Goal: Transaction & Acquisition: Purchase product/service

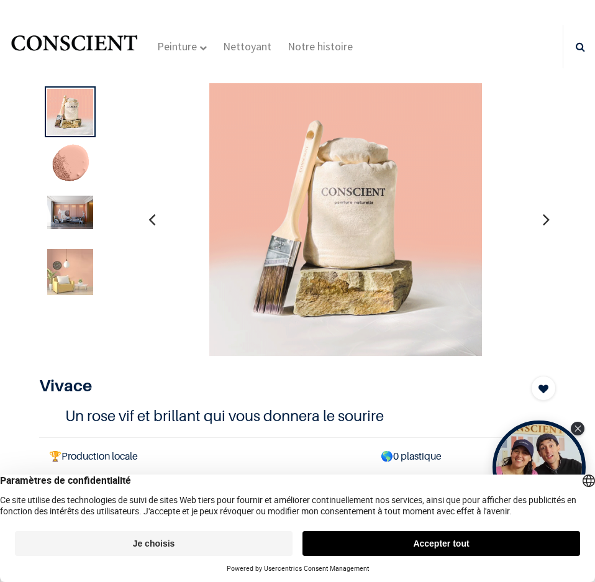
drag, startPoint x: 171, startPoint y: 203, endPoint x: 257, endPoint y: 221, distance: 87.7
click at [271, 219] on div at bounding box center [346, 219] width 402 height 273
drag, startPoint x: 159, startPoint y: 214, endPoint x: 146, endPoint y: 219, distance: 13.8
click at [157, 214] on button "button" at bounding box center [151, 219] width 19 height 46
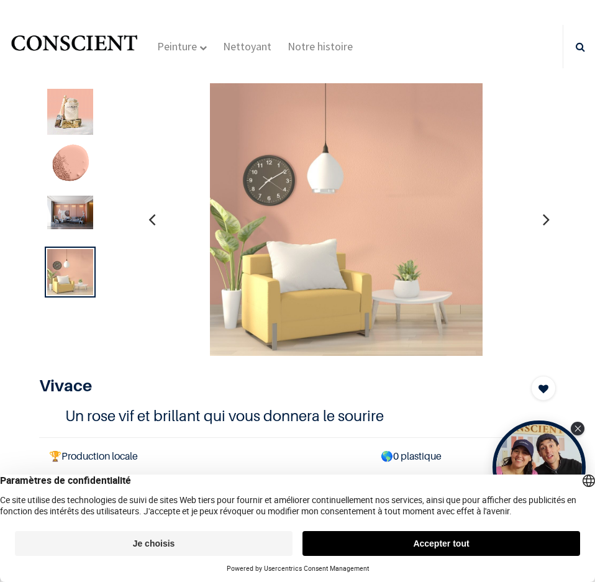
click at [148, 219] on icon "button" at bounding box center [151, 220] width 7 height 34
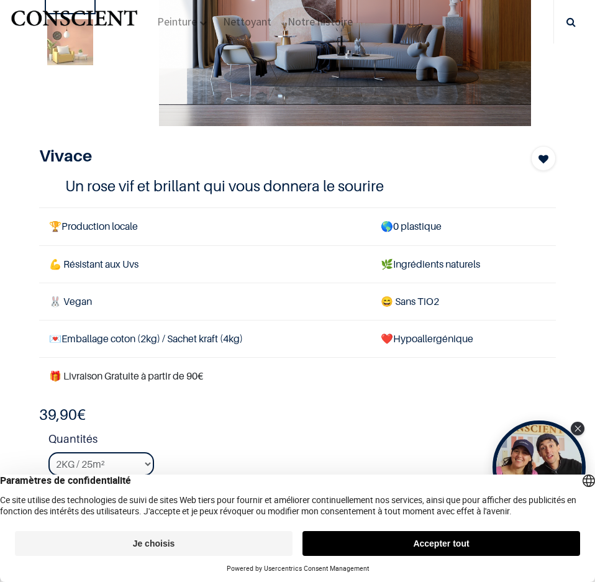
scroll to position [124, 0]
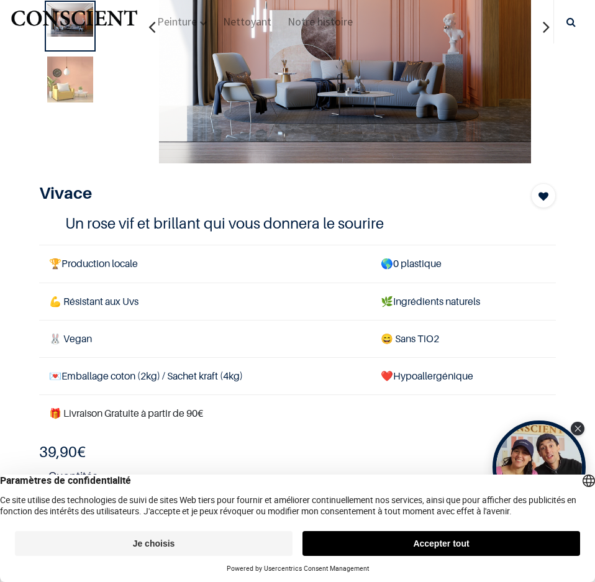
drag, startPoint x: 27, startPoint y: 163, endPoint x: -218, endPoint y: 116, distance: 249.9
click at [0, 116] on html "True Peinture Shop new 0" at bounding box center [297, 291] width 595 height 582
drag, startPoint x: 139, startPoint y: 89, endPoint x: 204, endPoint y: 164, distance: 99.9
click at [204, 164] on div "Vivace" at bounding box center [297, 232] width 535 height 684
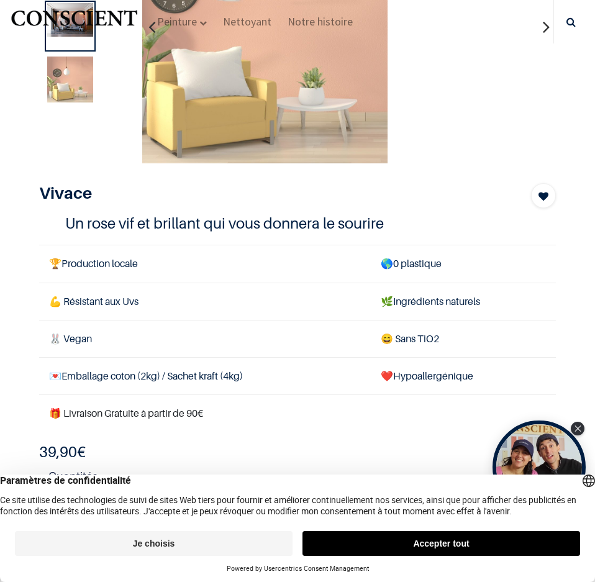
drag, startPoint x: 239, startPoint y: 142, endPoint x: -790, endPoint y: 129, distance: 1028.8
click at [0, 129] on html "True Peinture Shop new 0" at bounding box center [297, 291] width 595 height 582
